Goal: Task Accomplishment & Management: Use online tool/utility

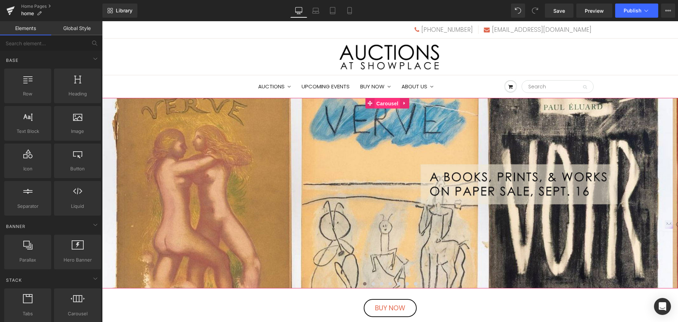
click at [388, 104] on span "Carousel" at bounding box center [387, 103] width 25 height 11
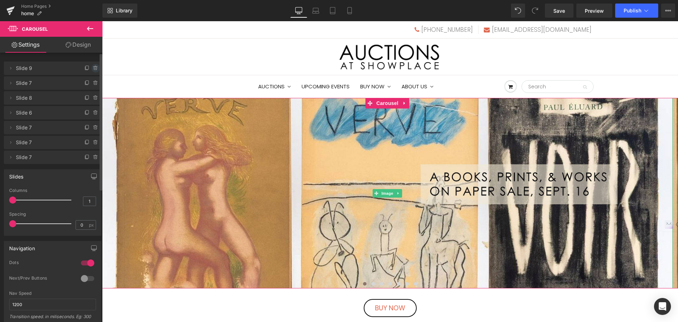
click at [93, 69] on icon at bounding box center [96, 68] width 6 height 6
click at [93, 69] on button "Delete" at bounding box center [88, 68] width 22 height 9
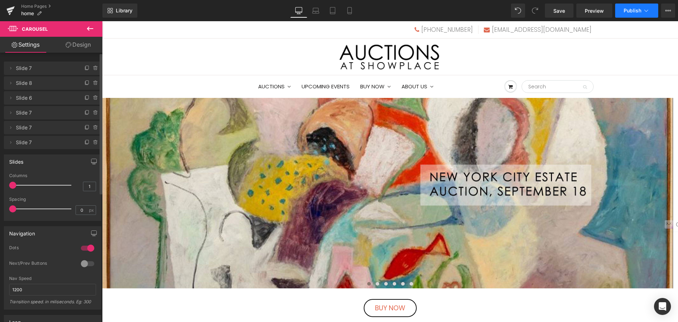
click at [628, 8] on span "Publish" at bounding box center [632, 11] width 18 height 6
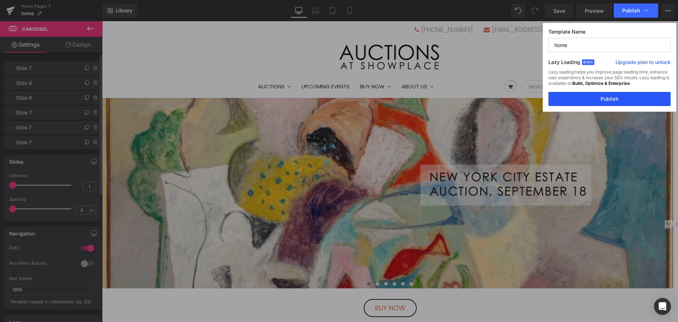
click at [614, 101] on button "Publish" at bounding box center [609, 99] width 122 height 14
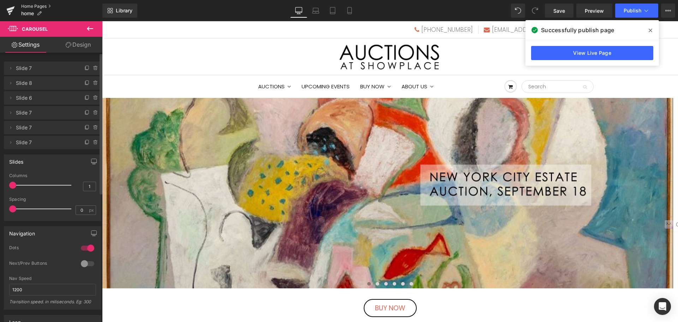
click at [43, 6] on link "Home Pages" at bounding box center [61, 7] width 81 height 6
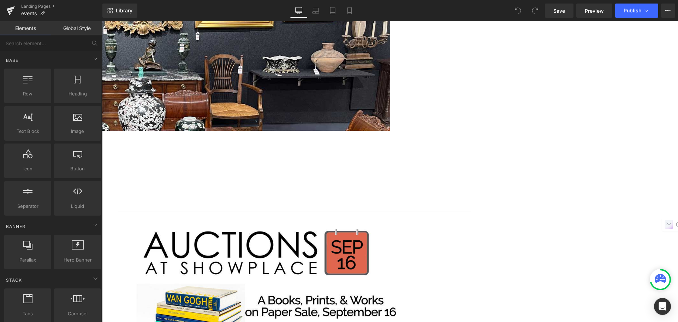
scroll to position [247, 0]
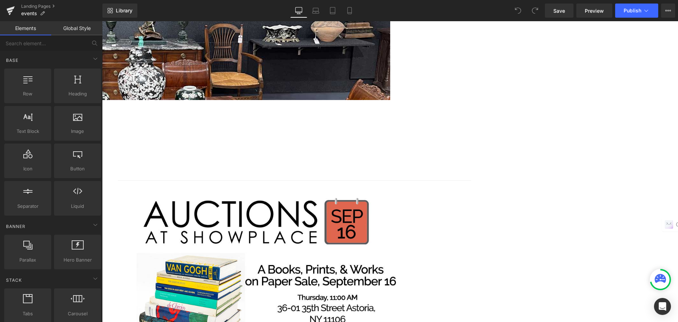
click at [335, 191] on img at bounding box center [259, 275] width 282 height 169
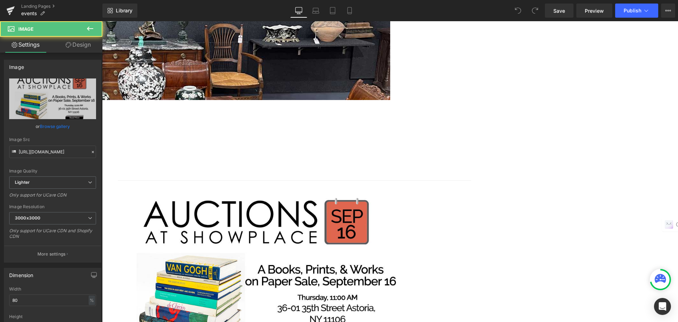
click at [102, 21] on icon at bounding box center [102, 21] width 0 height 0
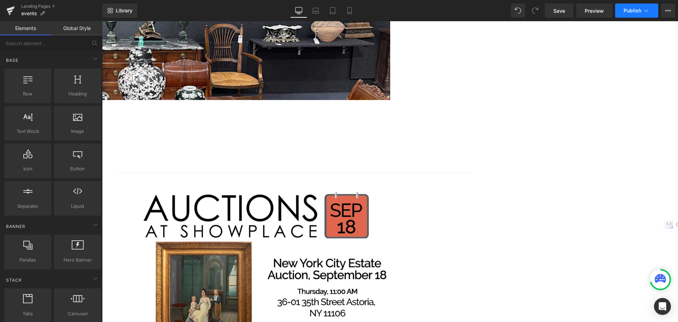
click at [631, 11] on span "Publish" at bounding box center [632, 11] width 18 height 6
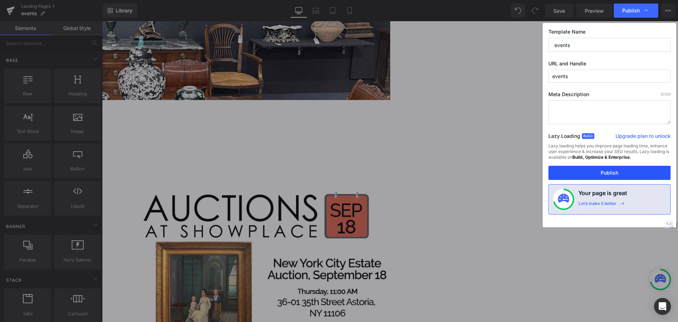
click at [617, 168] on button "Publish" at bounding box center [609, 173] width 122 height 14
